Goal: Find specific page/section: Find specific page/section

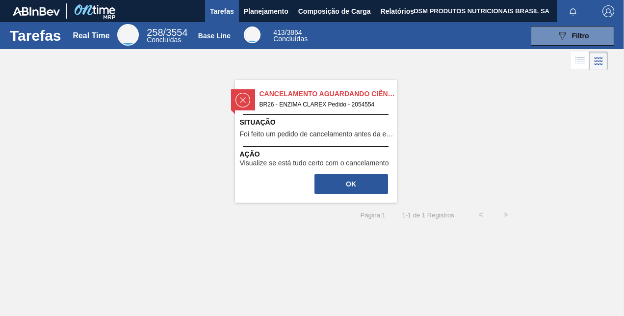
click at [328, 172] on div "Cancelamento aguardando ciência BR26 - ENZIMA CLAREX Pedido - 2054554 Situação …" at bounding box center [316, 141] width 162 height 123
click at [259, 11] on span "Planejamento" at bounding box center [266, 11] width 45 height 12
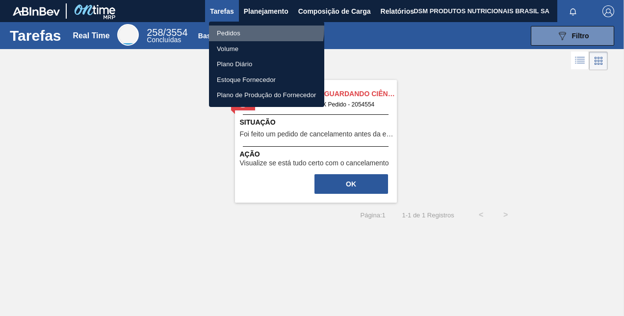
click at [247, 28] on li "Pedidos" at bounding box center [266, 33] width 115 height 16
